Goal: Use online tool/utility: Utilize a website feature to perform a specific function

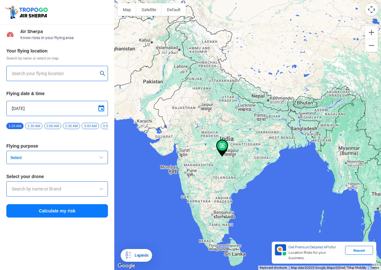
type input "[STREET_ADDRESS]"
click at [62, 75] on input "[STREET_ADDRESS]" at bounding box center [55, 74] width 86 height 8
click at [101, 75] on img at bounding box center [103, 73] width 6 height 6
click at [78, 75] on input "text" at bounding box center [55, 74] width 86 height 8
type input "Hampi, Karnataka 583239, India"
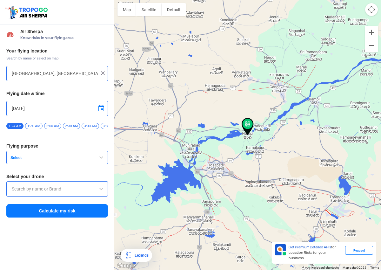
click at [71, 163] on button "Select" at bounding box center [57, 157] width 102 height 13
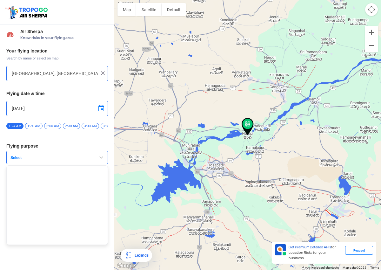
click at [72, 160] on span "Select" at bounding box center [47, 157] width 79 height 5
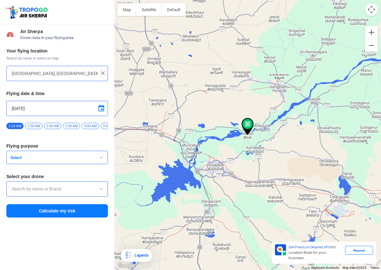
click at [61, 220] on div "Your flying location Search by name or select on map Hampi, Karnataka 583239, I…" at bounding box center [57, 133] width 114 height 176
click at [61, 214] on button "Calculate my risk" at bounding box center [57, 210] width 102 height 13
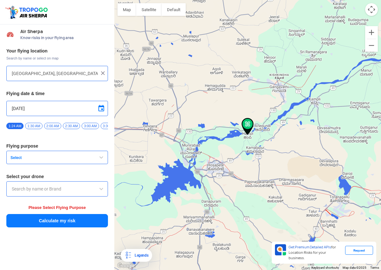
click at [67, 192] on input "text" at bounding box center [57, 189] width 91 height 8
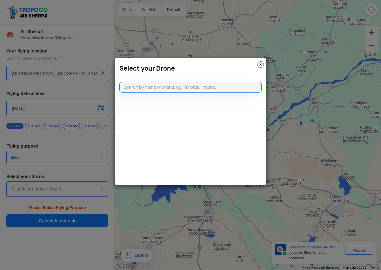
click at [261, 65] on img at bounding box center [261, 64] width 6 height 6
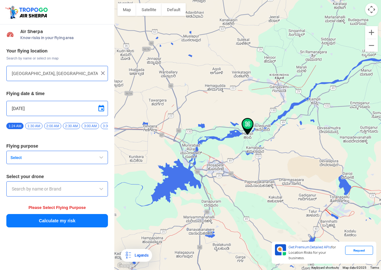
click at [77, 159] on span "Select" at bounding box center [47, 157] width 79 height 5
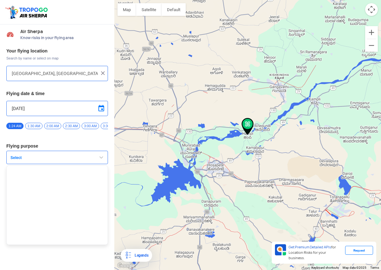
click at [44, 176] on ul at bounding box center [57, 204] width 102 height 79
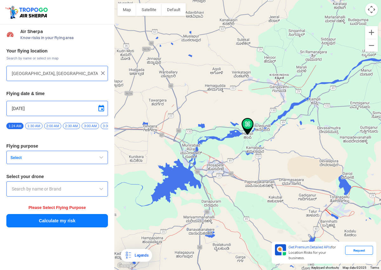
click at [61, 160] on span "Select" at bounding box center [47, 157] width 79 height 5
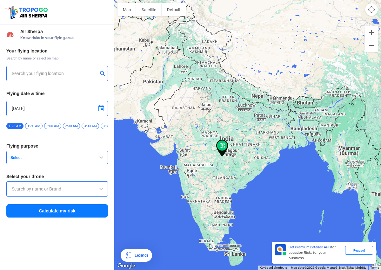
type input "[STREET_ADDRESS]"
click at [52, 167] on div "Your flying location Search by name or select on map [STREET_ADDRESS] Flying da…" at bounding box center [57, 133] width 114 height 176
click at [53, 160] on span "Select" at bounding box center [47, 157] width 79 height 5
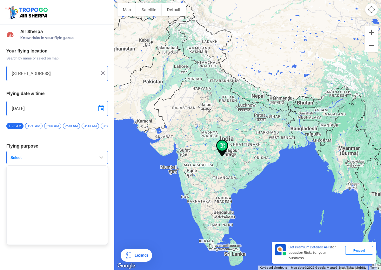
click at [106, 71] on div "[STREET_ADDRESS]" at bounding box center [57, 73] width 102 height 15
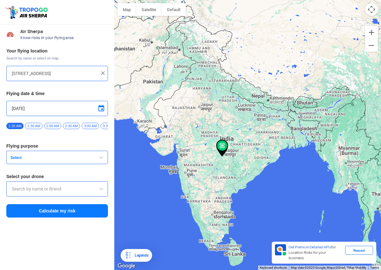
click at [74, 163] on button "Select" at bounding box center [57, 157] width 102 height 13
